Goal: Task Accomplishment & Management: Manage account settings

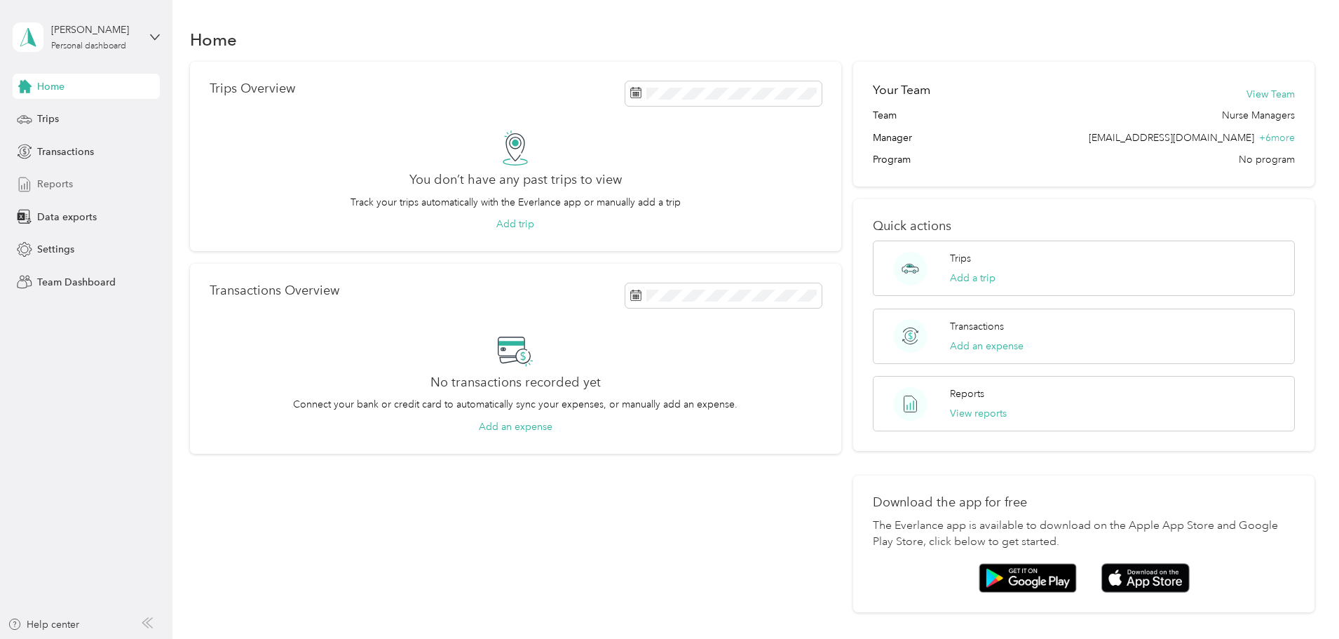
click at [57, 177] on span "Reports" at bounding box center [55, 184] width 36 height 15
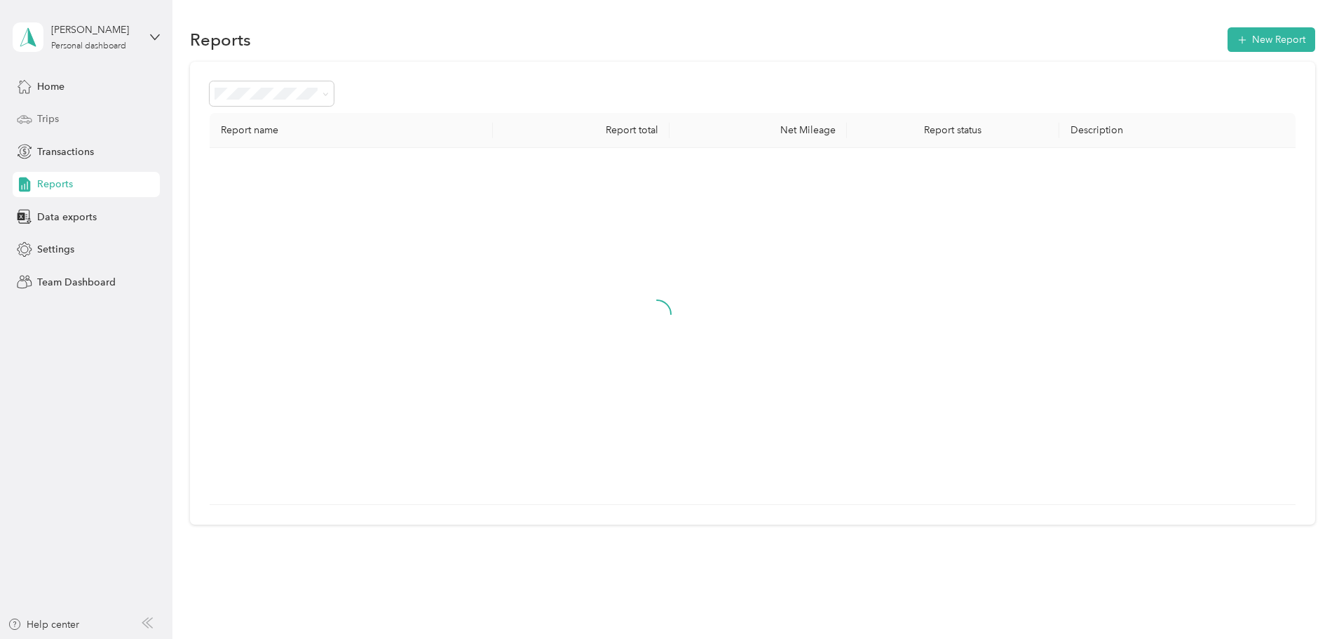
click at [58, 123] on span "Trips" at bounding box center [48, 118] width 22 height 15
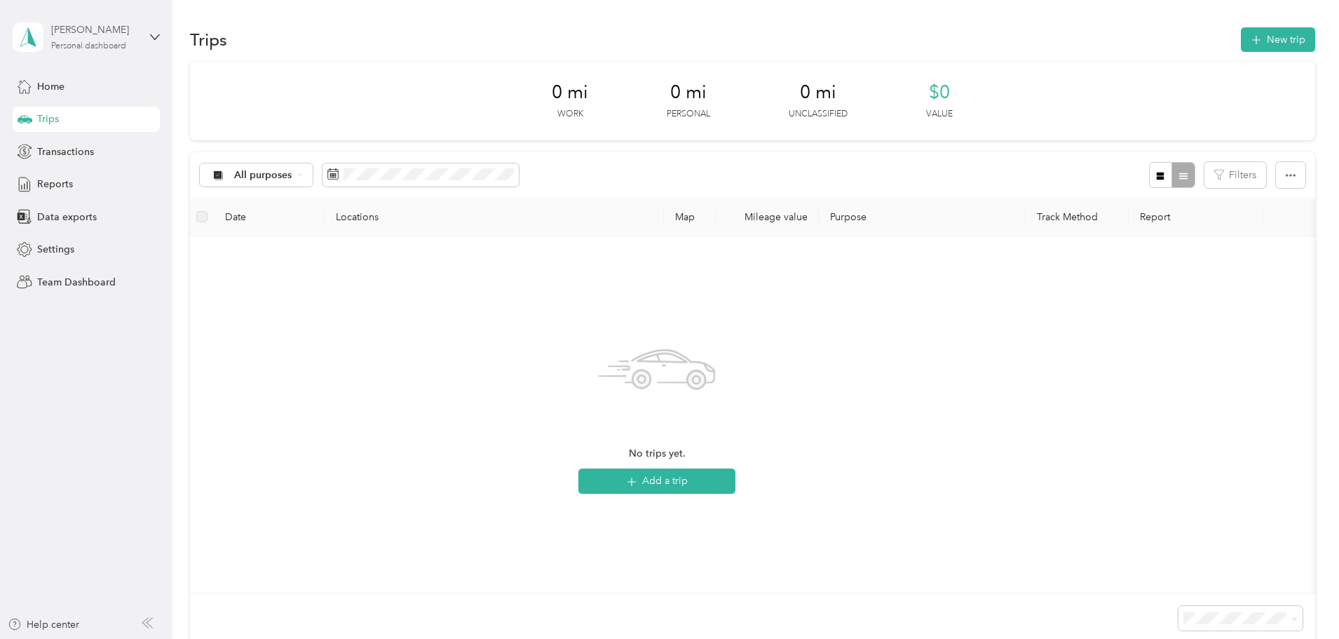
click at [104, 43] on div "Personal dashboard" at bounding box center [88, 46] width 75 height 8
click at [93, 114] on div "Team dashboard" at bounding box center [62, 114] width 75 height 15
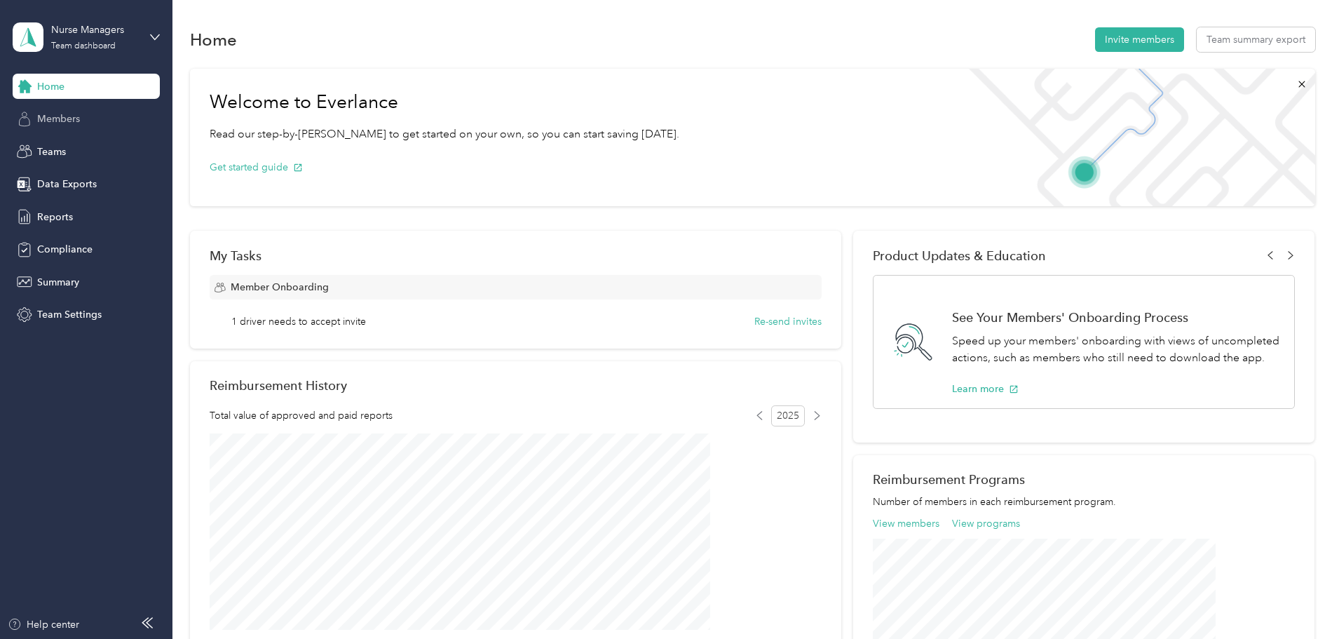
click at [77, 117] on span "Members" at bounding box center [58, 118] width 43 height 15
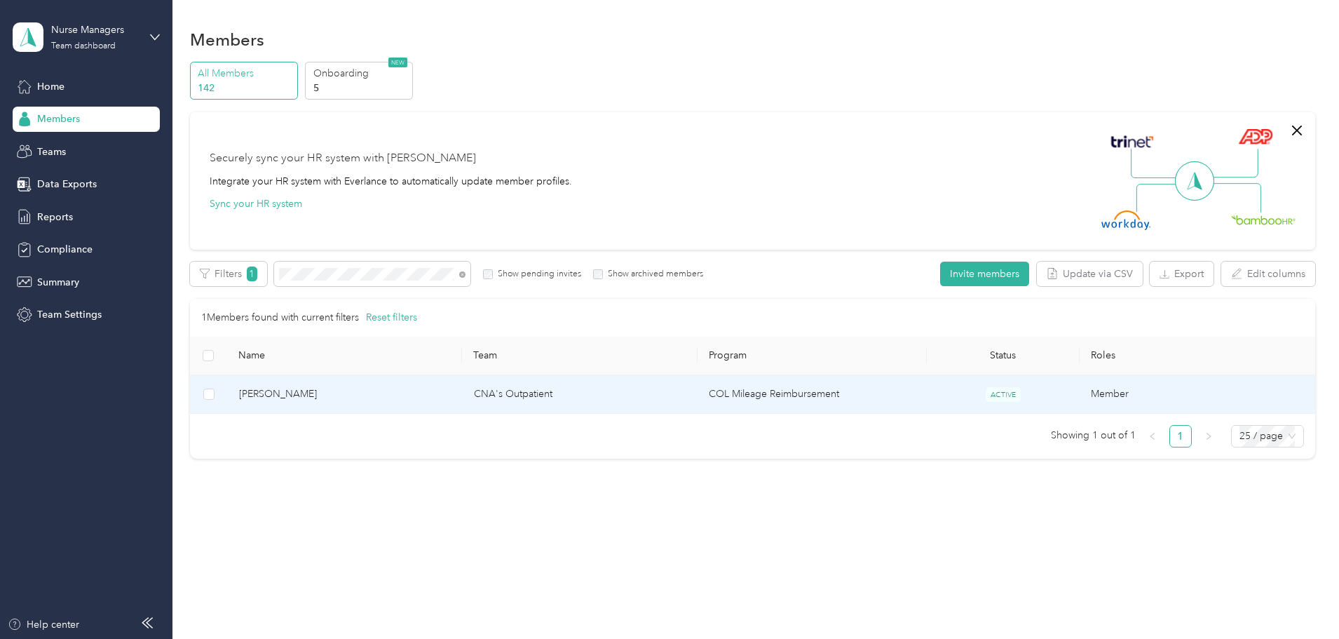
click at [689, 399] on td "CNA's Outpatient" at bounding box center [580, 394] width 235 height 39
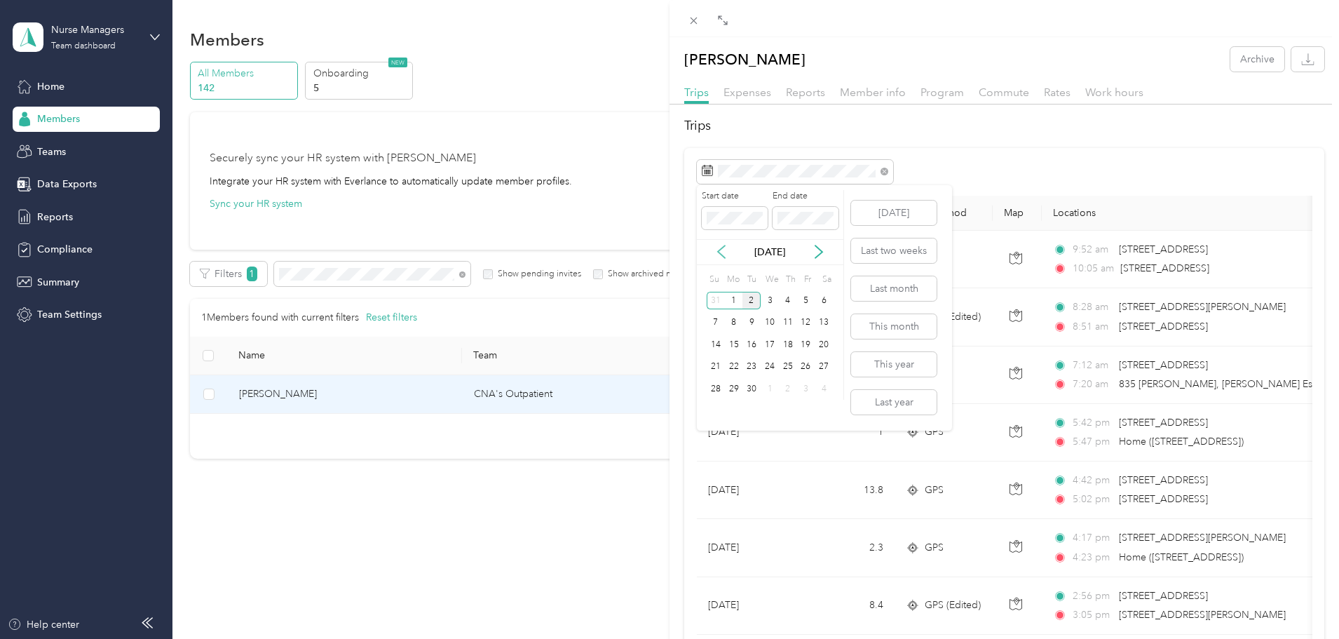
click at [723, 256] on icon at bounding box center [721, 251] width 7 height 13
click at [806, 99] on div "Reports" at bounding box center [805, 93] width 39 height 18
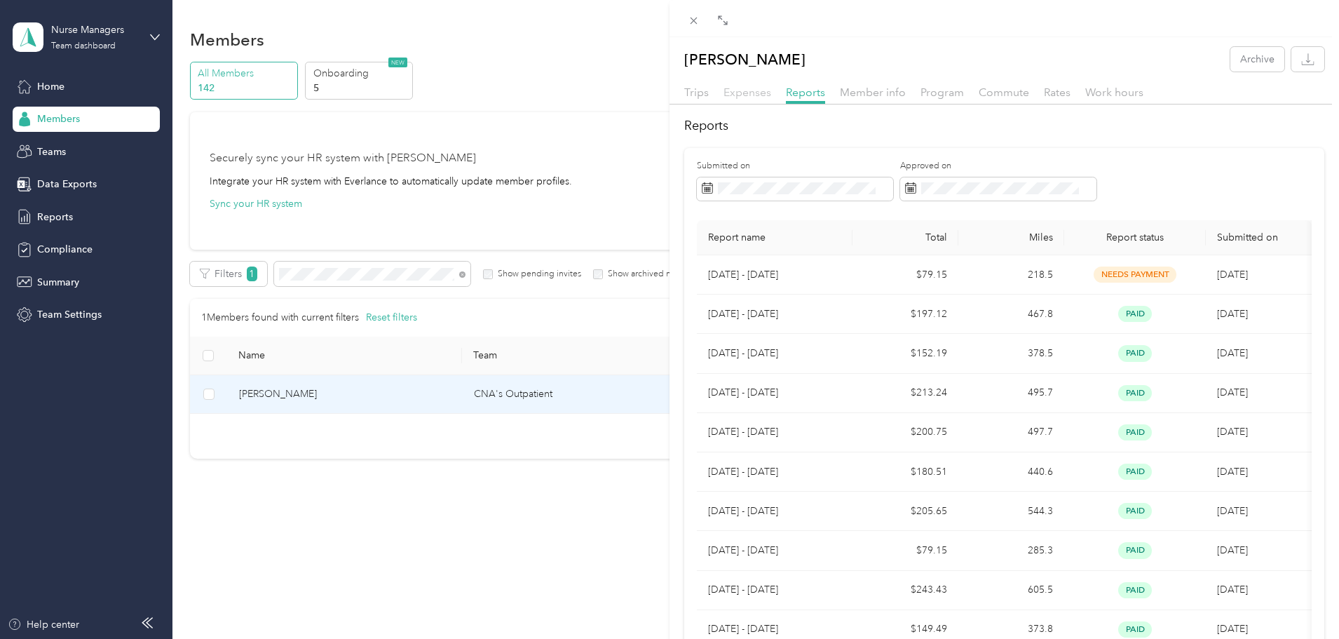
click at [749, 96] on span "Expenses" at bounding box center [747, 92] width 48 height 13
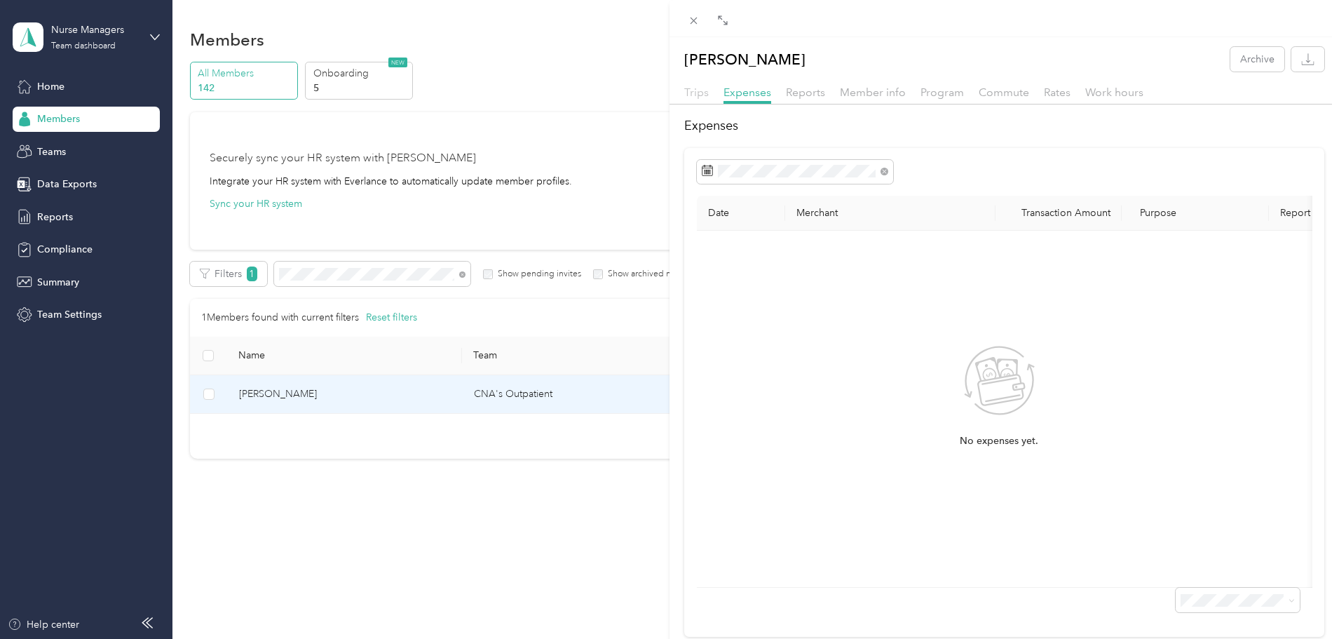
click at [695, 91] on span "Trips" at bounding box center [696, 92] width 25 height 13
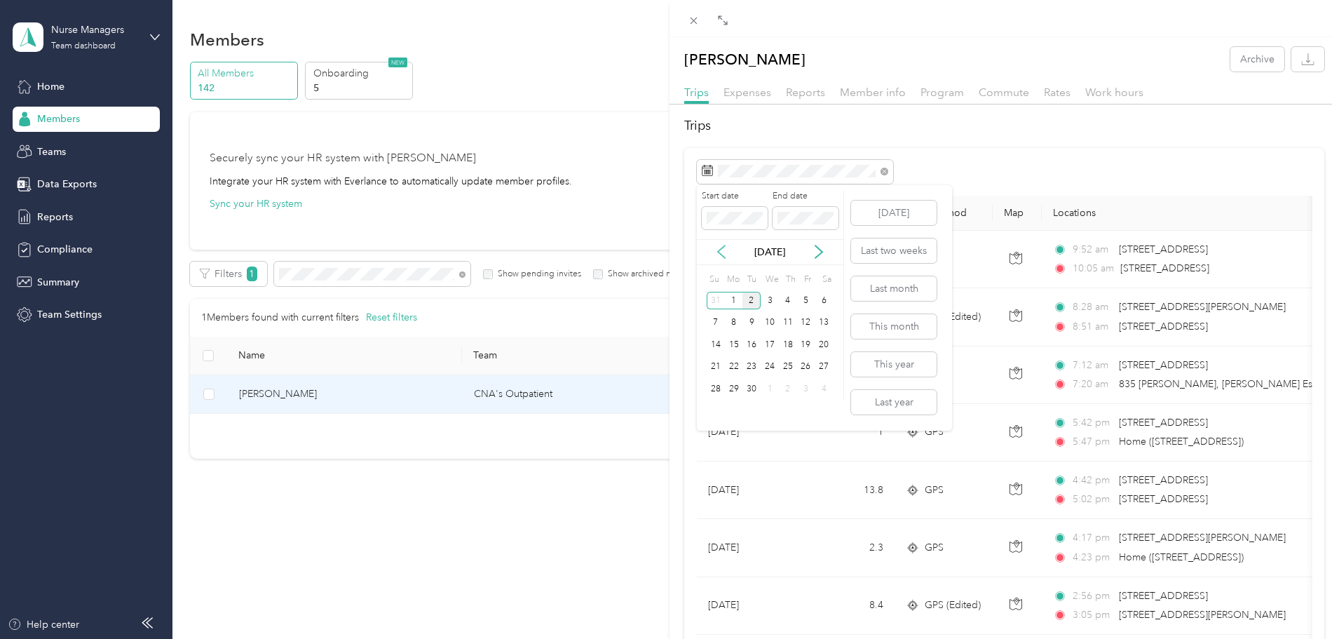
click at [719, 248] on icon at bounding box center [721, 252] width 14 height 14
click at [713, 325] on div "3" at bounding box center [716, 323] width 18 height 18
click at [758, 245] on p "[DATE]" at bounding box center [769, 252] width 59 height 15
click at [828, 343] on div "16" at bounding box center [824, 345] width 18 height 18
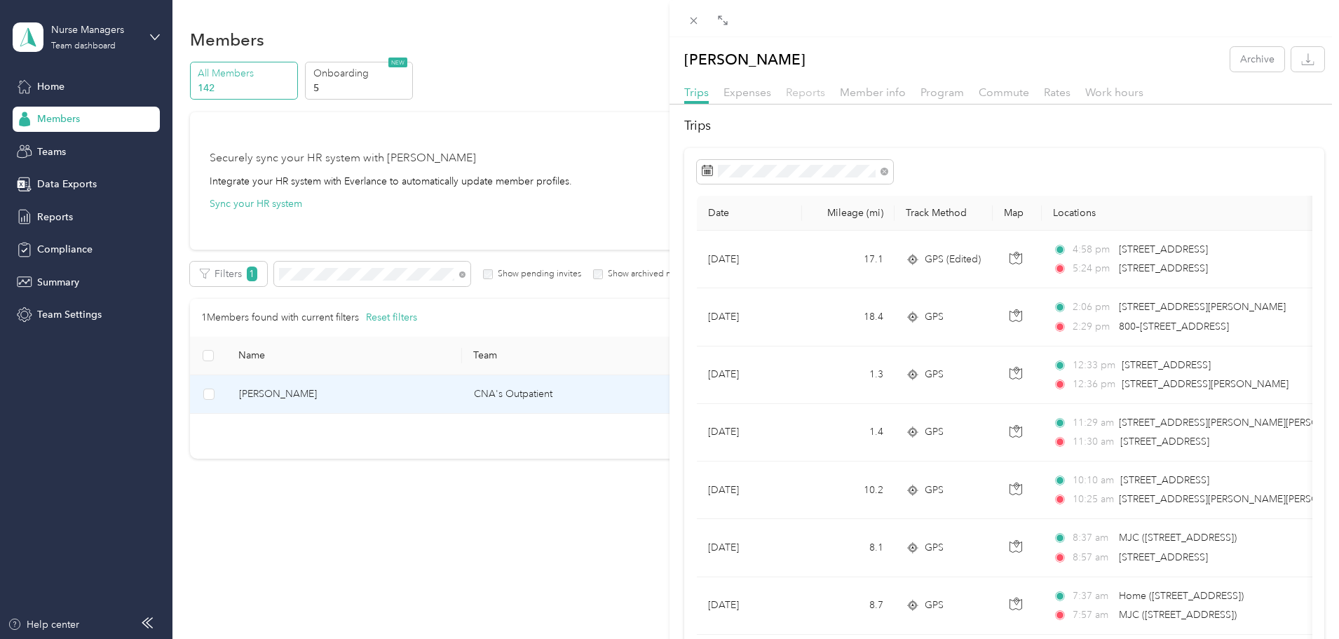
click at [813, 94] on span "Reports" at bounding box center [805, 92] width 39 height 13
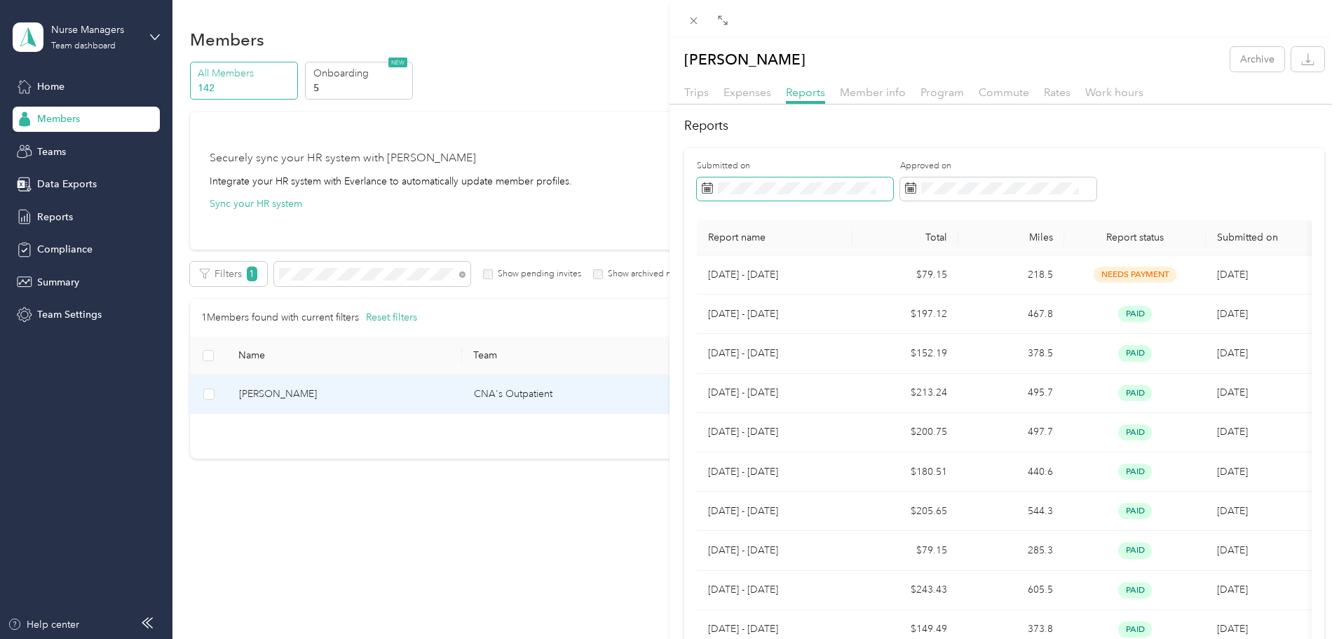
click at [815, 181] on span at bounding box center [795, 189] width 196 height 24
click at [715, 191] on span at bounding box center [795, 189] width 196 height 24
click at [702, 190] on icon at bounding box center [707, 187] width 11 height 11
click at [708, 189] on rect at bounding box center [707, 189] width 1 height 1
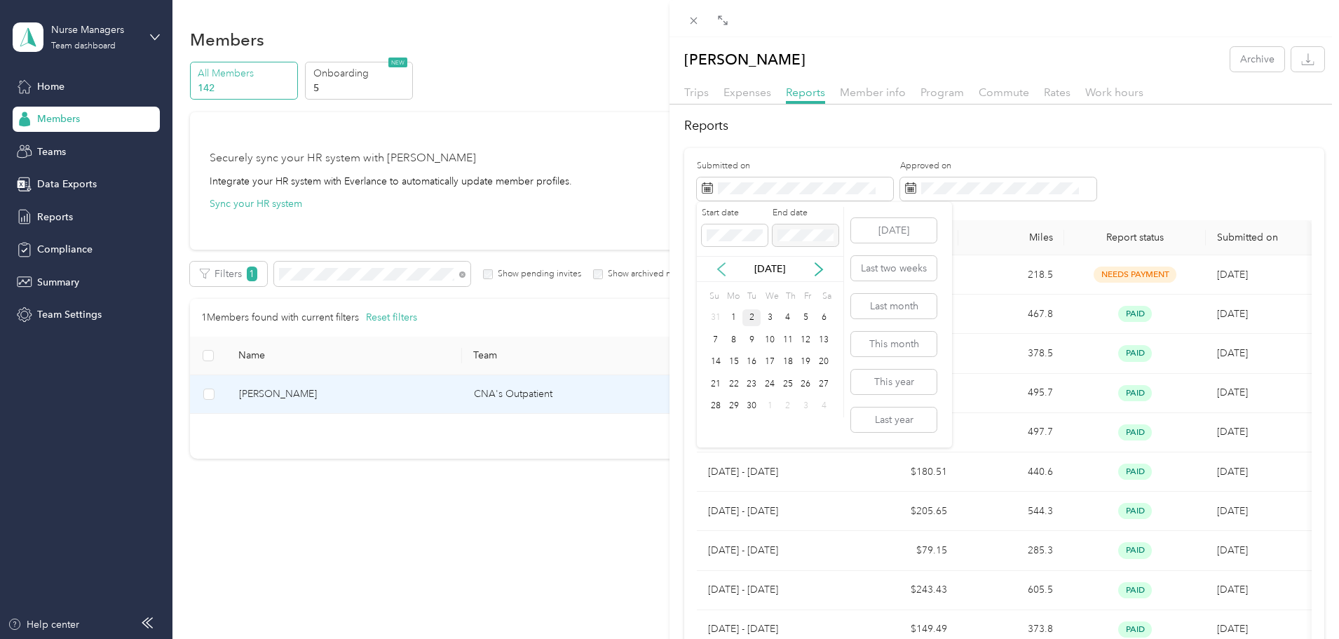
click at [722, 267] on icon at bounding box center [721, 269] width 14 height 14
click at [717, 340] on div "3" at bounding box center [716, 340] width 18 height 18
click at [742, 367] on div "11" at bounding box center [734, 362] width 18 height 18
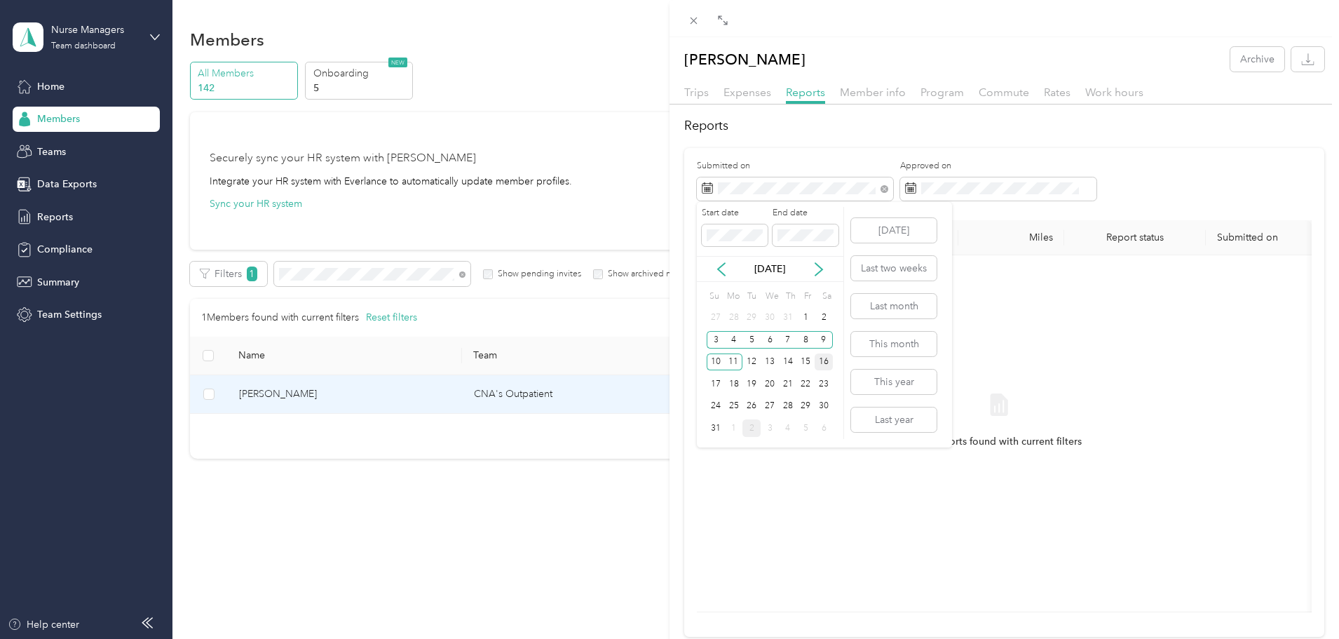
click at [824, 358] on div "16" at bounding box center [824, 362] width 18 height 18
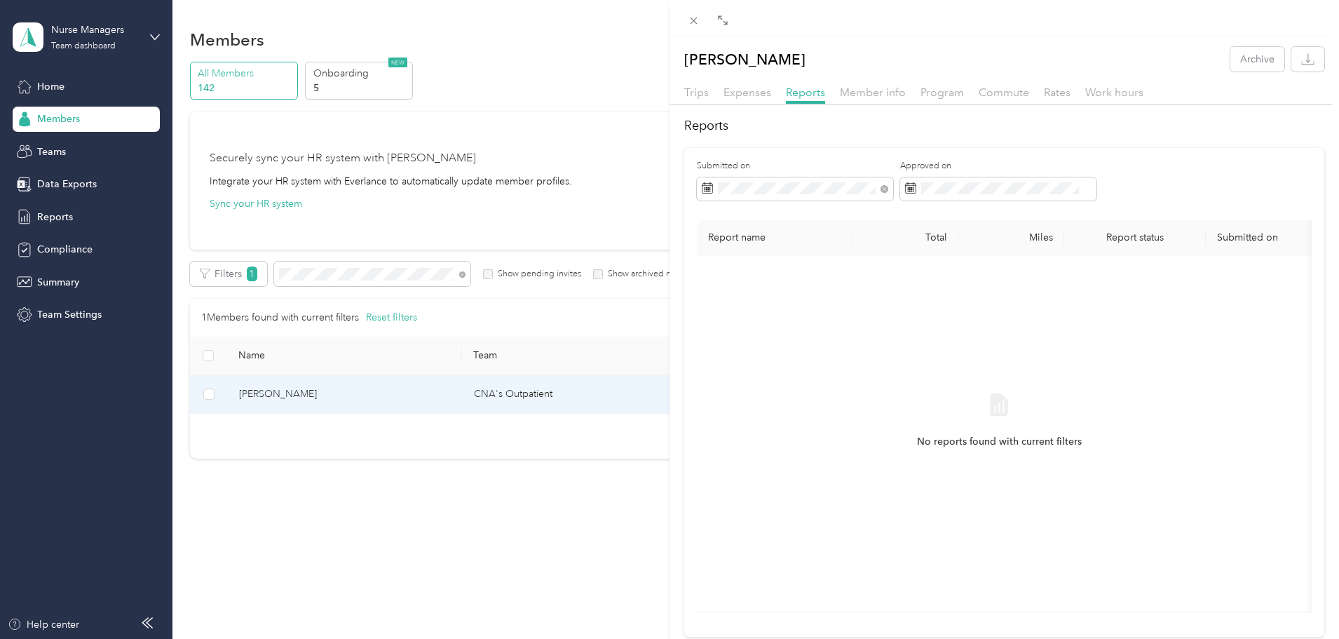
click at [866, 155] on div "Submitted on Approved on Report name Total Miles Report status Submitted on No …" at bounding box center [1004, 392] width 640 height 489
click at [821, 366] on div "16" at bounding box center [824, 362] width 18 height 18
click at [723, 339] on div "3" at bounding box center [716, 340] width 18 height 18
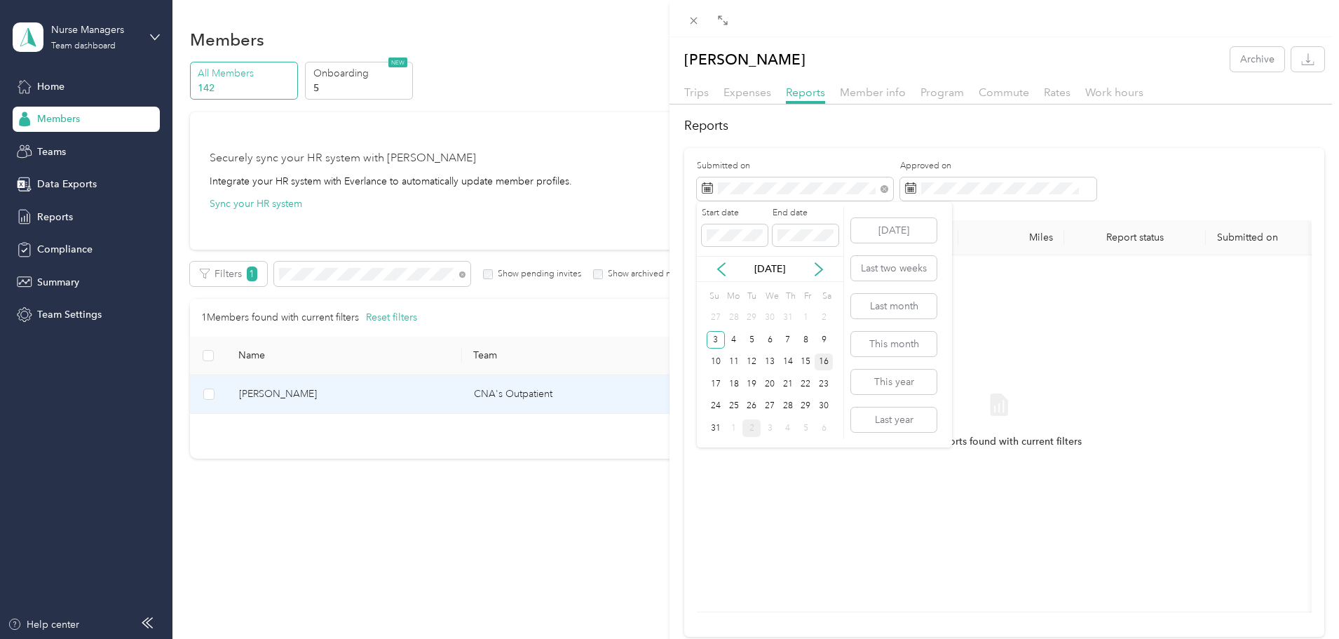
click at [825, 367] on div "16" at bounding box center [824, 362] width 18 height 18
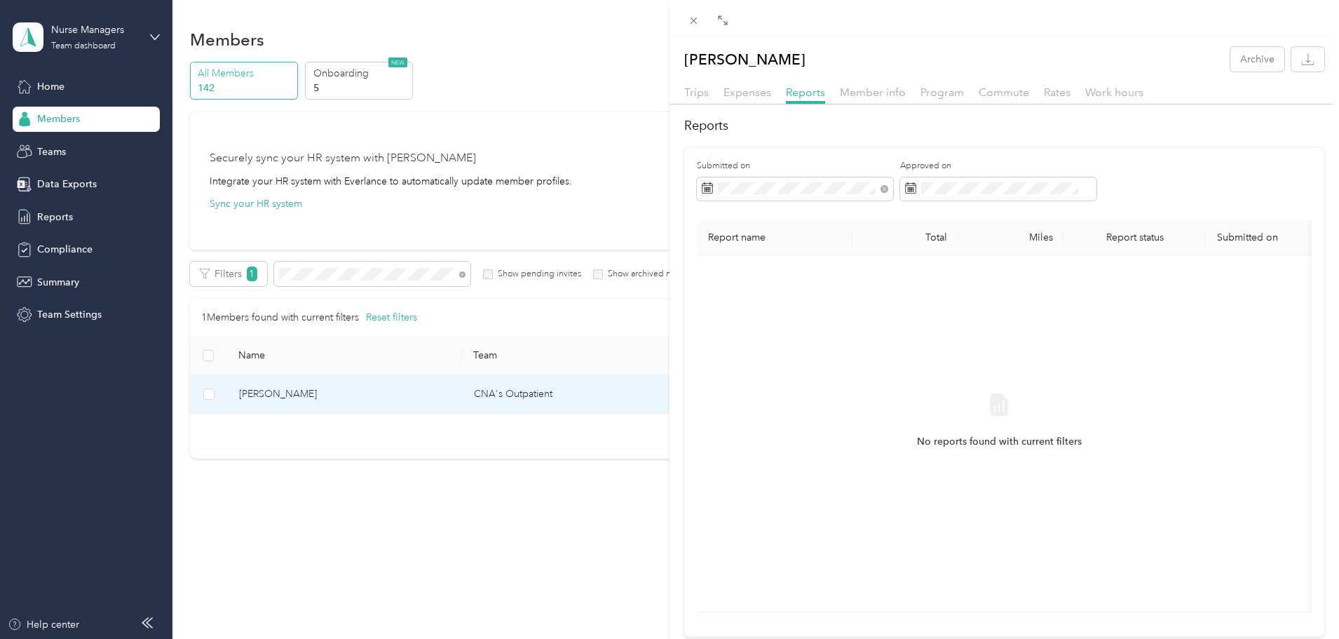
drag, startPoint x: 819, startPoint y: 98, endPoint x: 865, endPoint y: 168, distance: 83.6
click at [819, 98] on span "Reports" at bounding box center [805, 92] width 39 height 13
